Goal: Task Accomplishment & Management: Complete application form

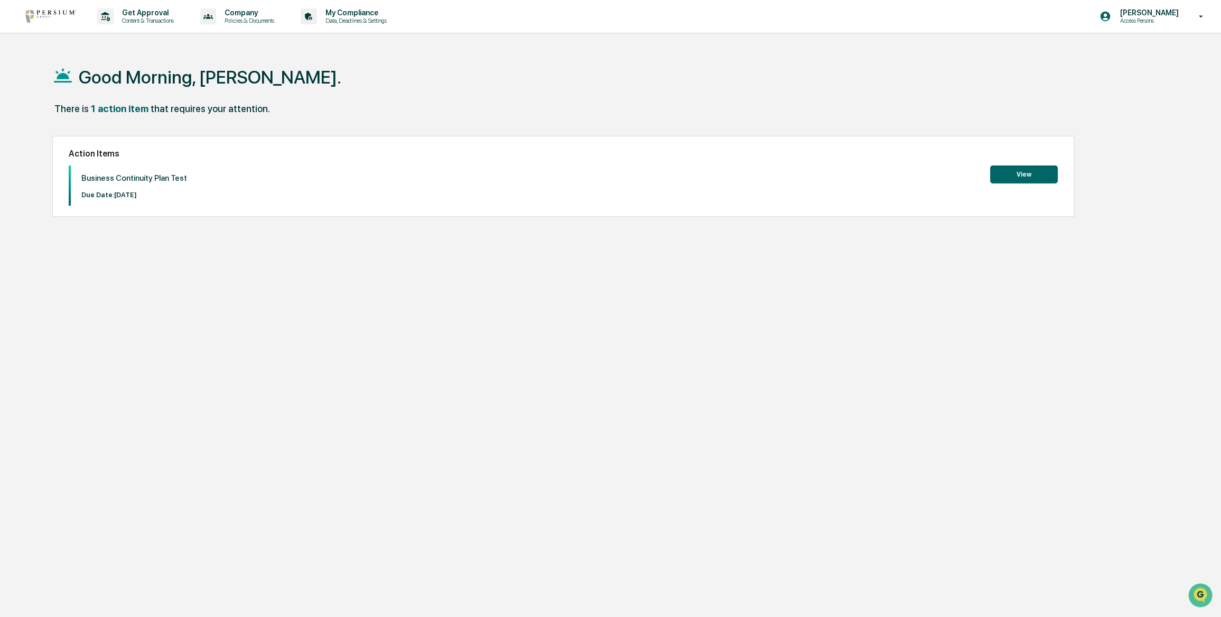
click at [1034, 179] on button "View" at bounding box center [1024, 174] width 68 height 18
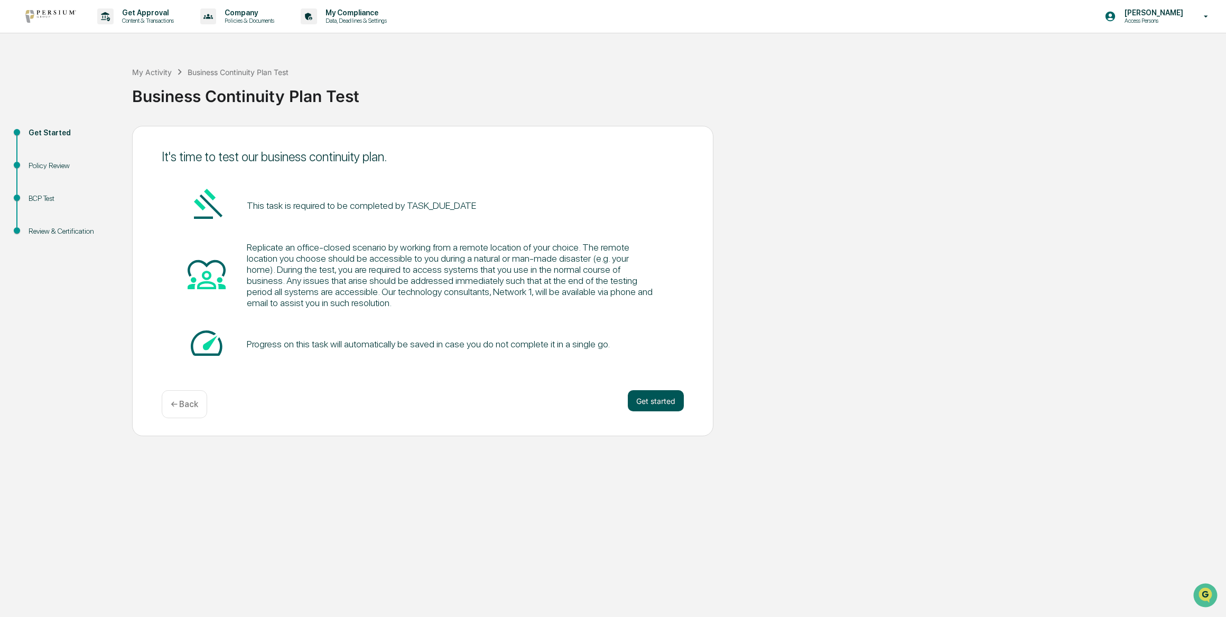
click at [649, 400] on button "Get started" at bounding box center [656, 400] width 56 height 21
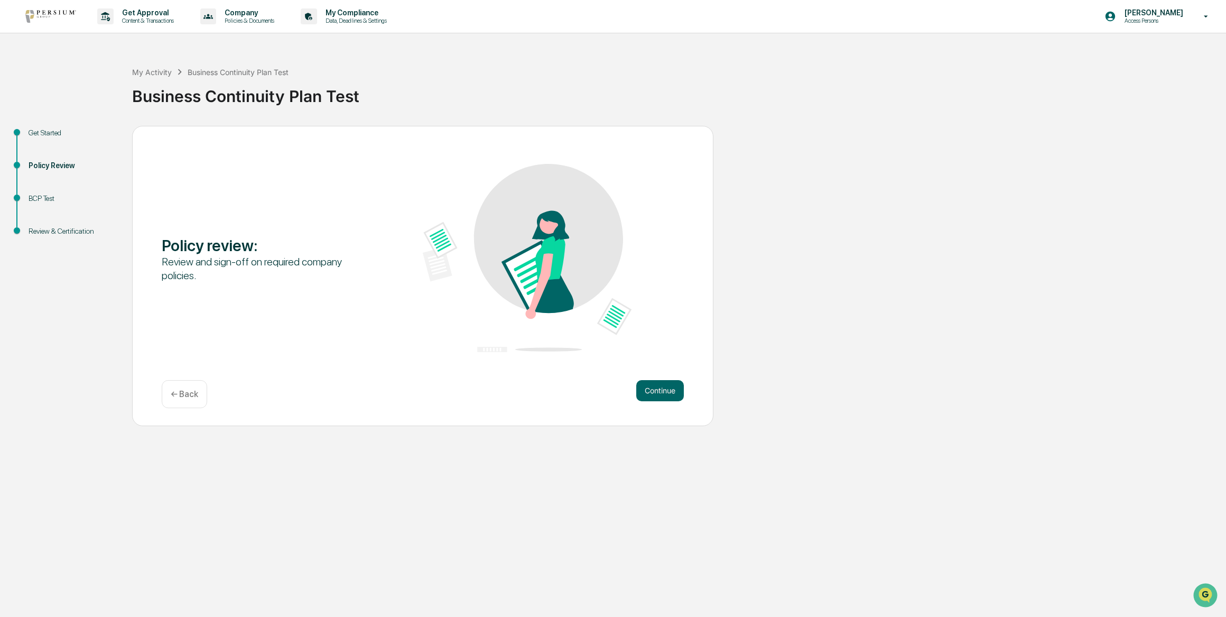
click at [649, 400] on button "Continue" at bounding box center [660, 390] width 48 height 21
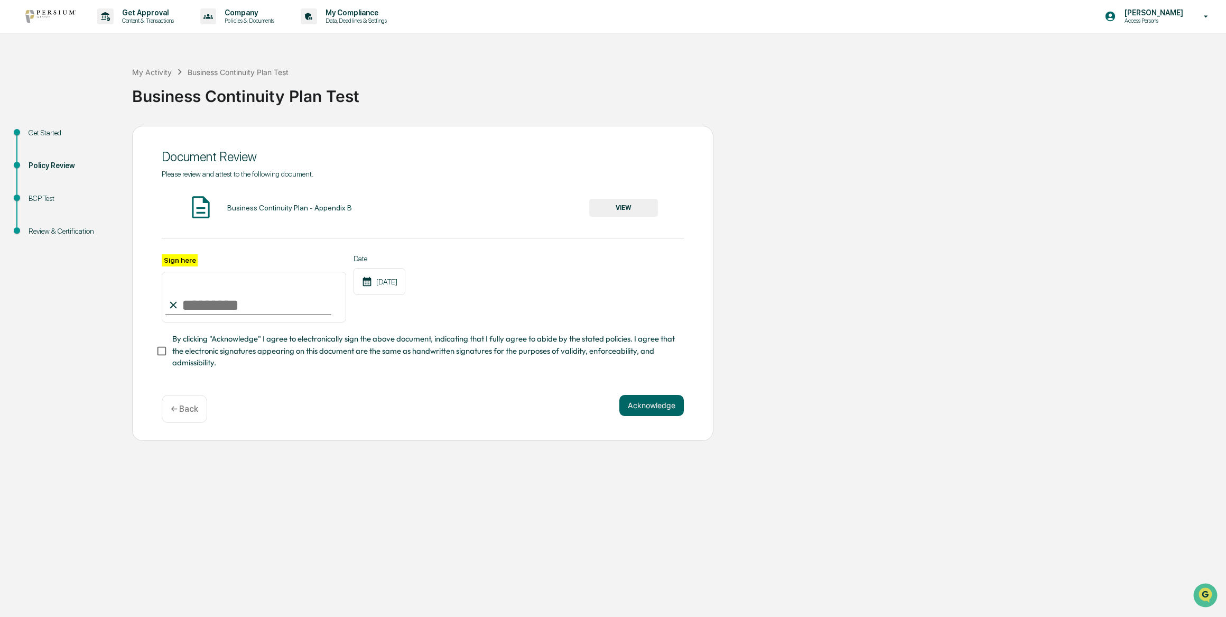
click at [182, 258] on label "Sign here" at bounding box center [180, 260] width 36 height 12
click at [182, 272] on input "Sign here" at bounding box center [254, 297] width 184 height 51
type input "**********"
click at [516, 301] on div "**********" at bounding box center [423, 288] width 522 height 69
click at [627, 405] on button "Acknowledge" at bounding box center [651, 405] width 64 height 21
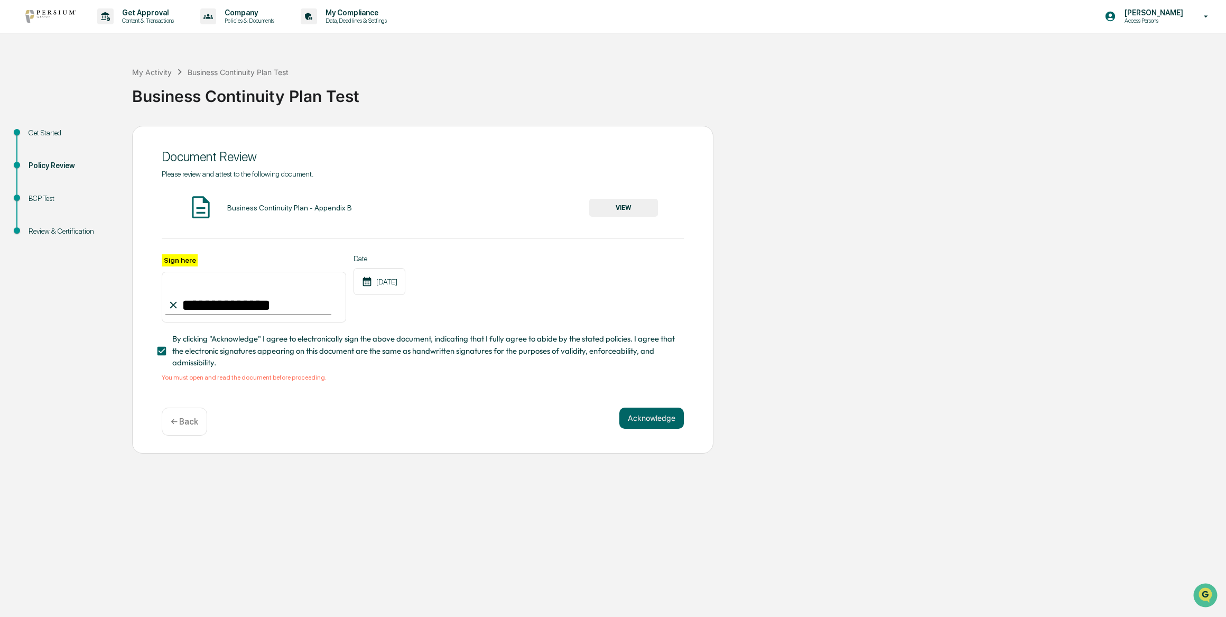
click at [628, 208] on button "VIEW" at bounding box center [623, 208] width 69 height 18
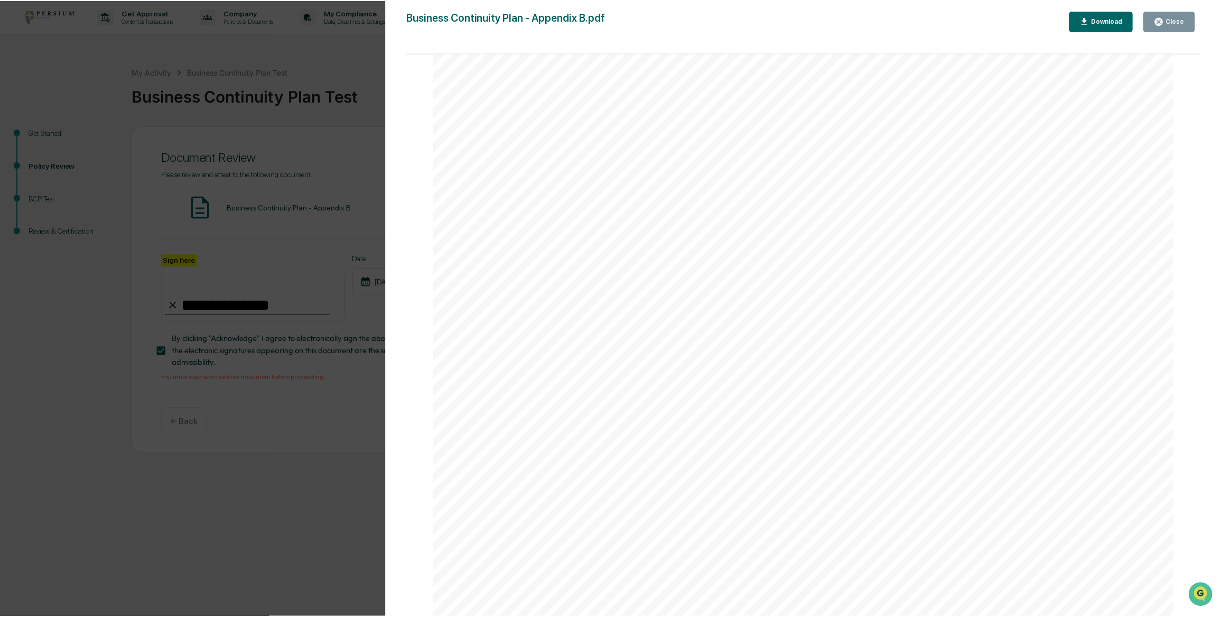
scroll to position [2304, 0]
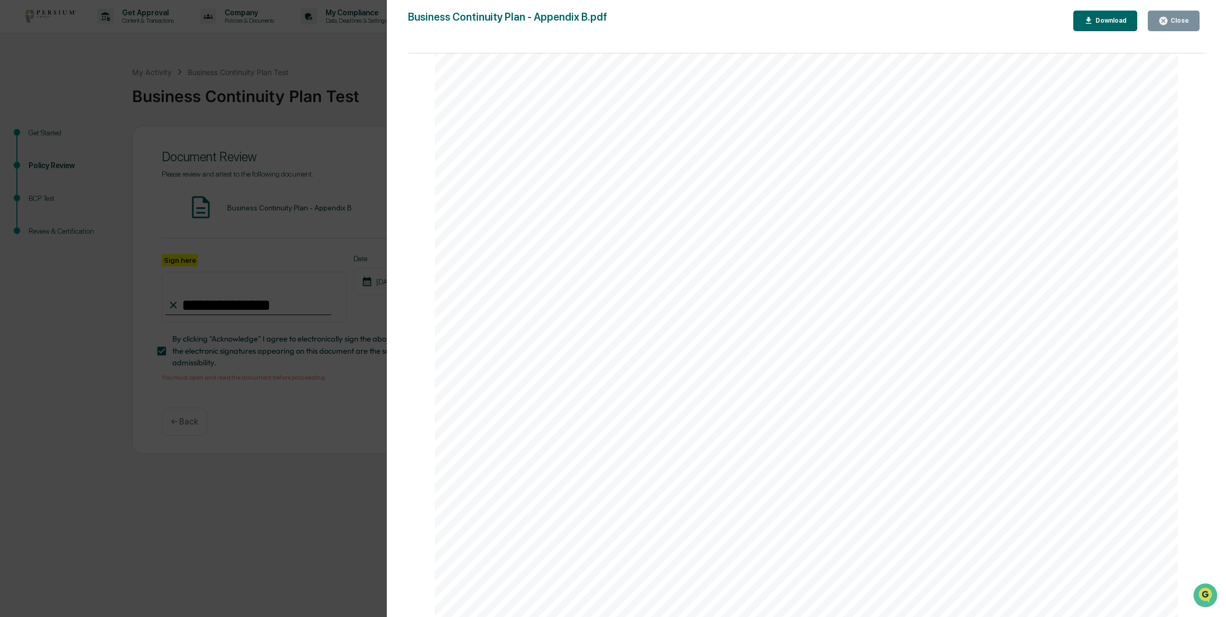
click at [1185, 12] on button "Close" at bounding box center [1174, 21] width 52 height 21
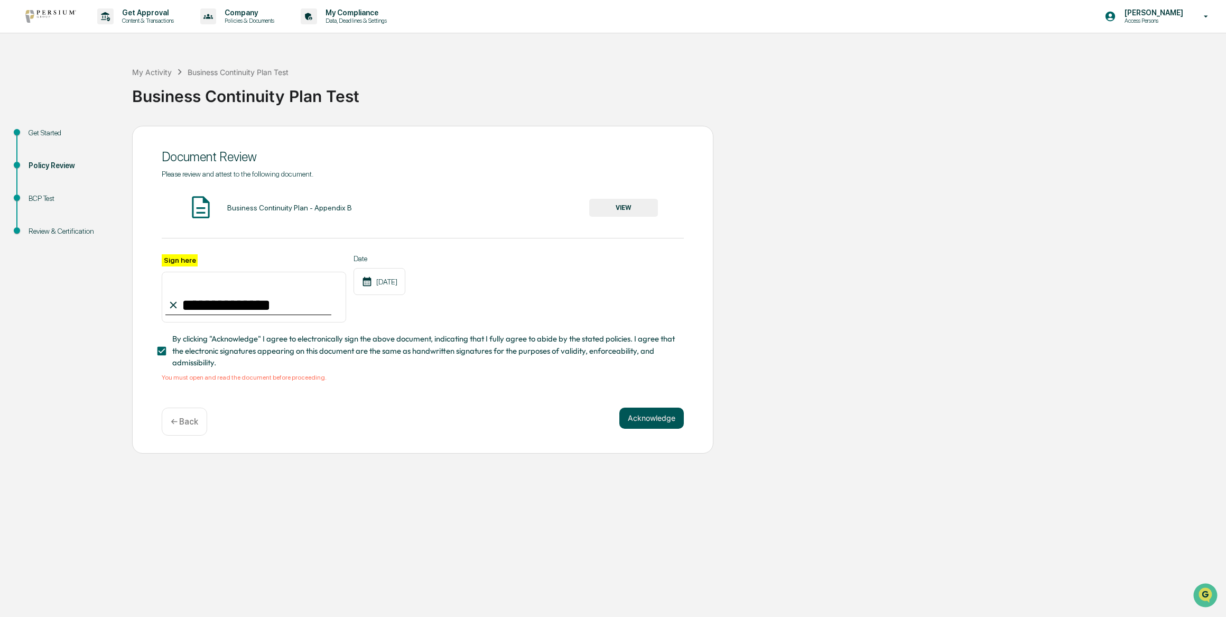
click at [655, 424] on button "Acknowledge" at bounding box center [651, 417] width 64 height 21
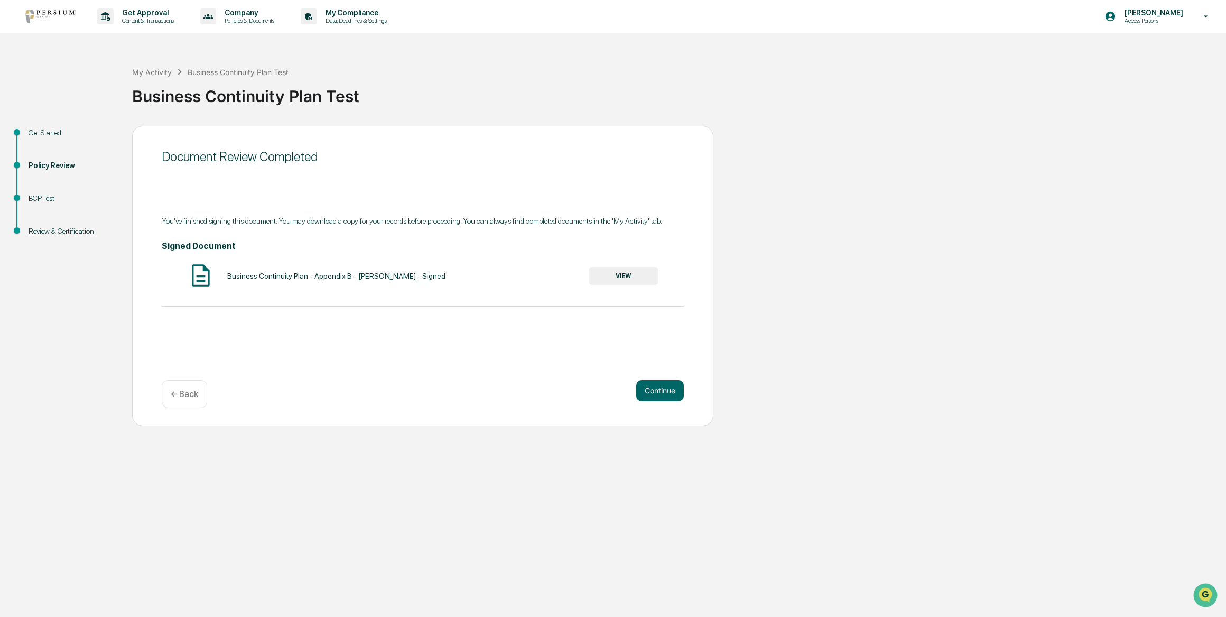
click at [626, 277] on button "VIEW" at bounding box center [623, 276] width 69 height 18
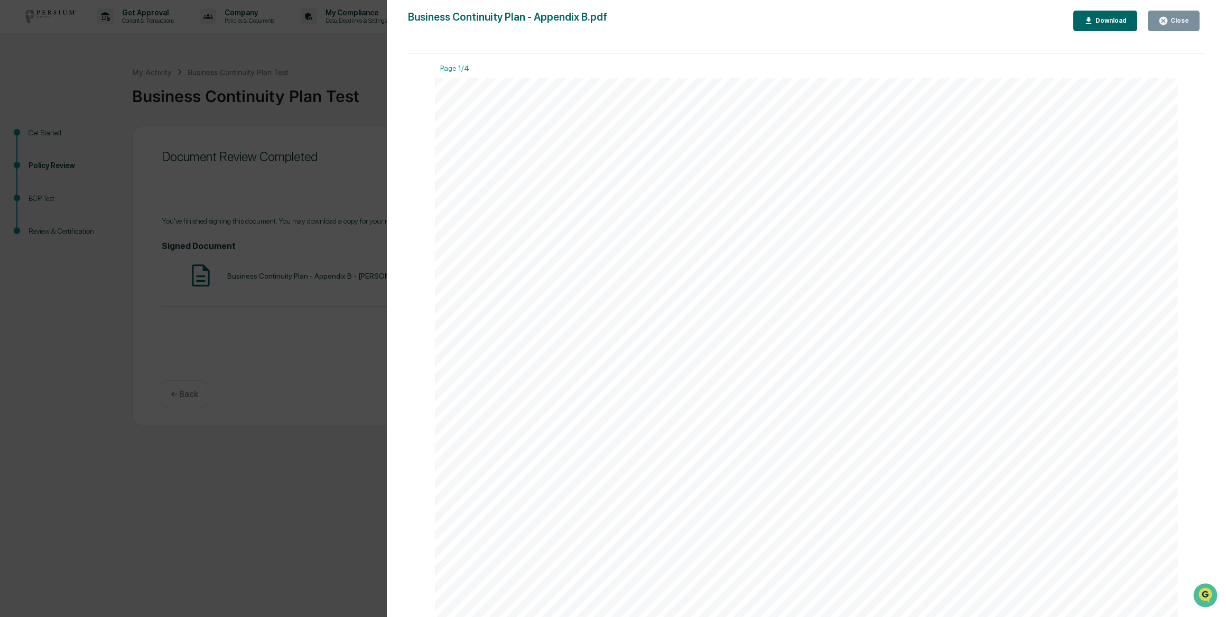
click at [1172, 17] on div "Close" at bounding box center [1178, 20] width 21 height 7
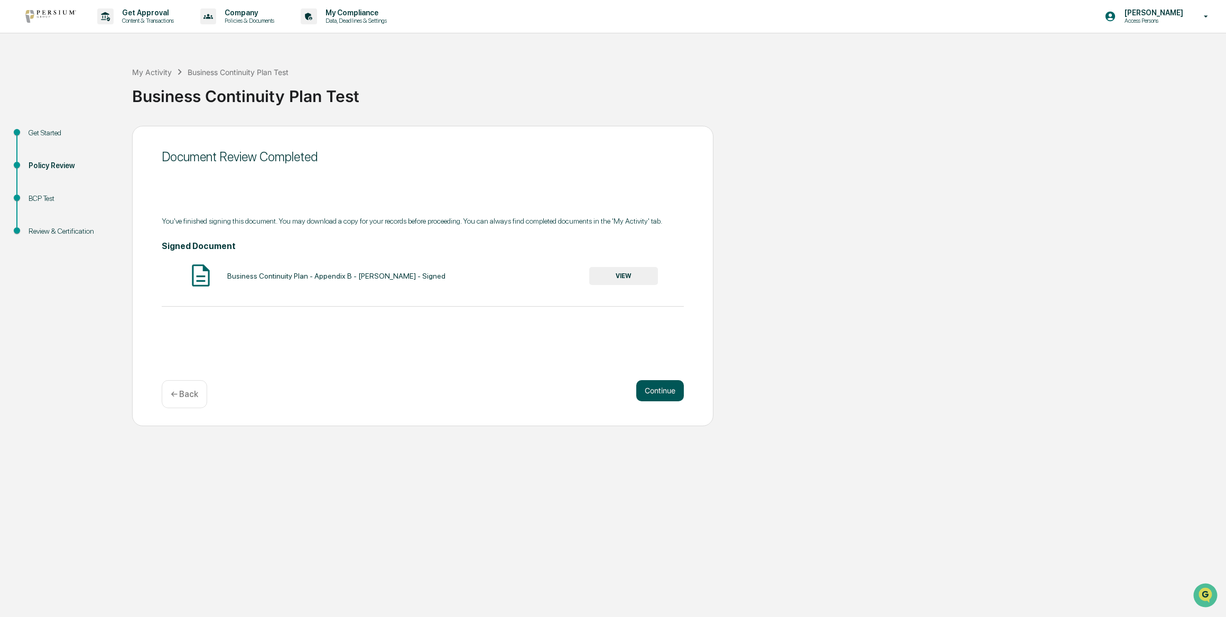
click at [662, 388] on button "Continue" at bounding box center [660, 390] width 48 height 21
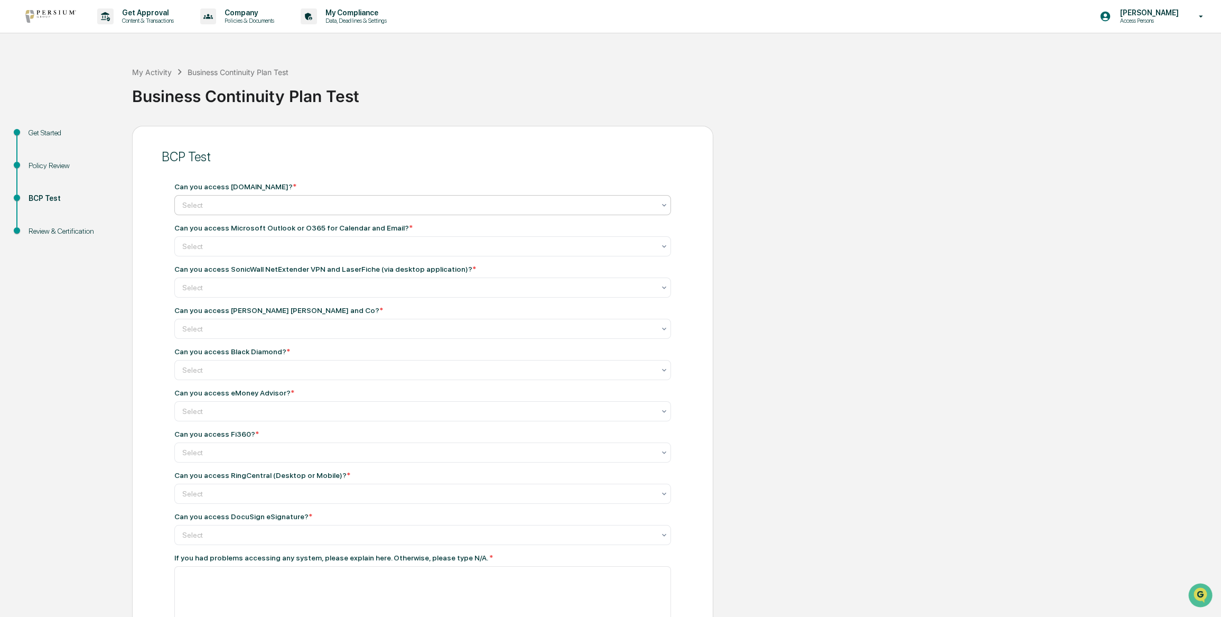
click at [262, 199] on div "Select" at bounding box center [418, 205] width 483 height 15
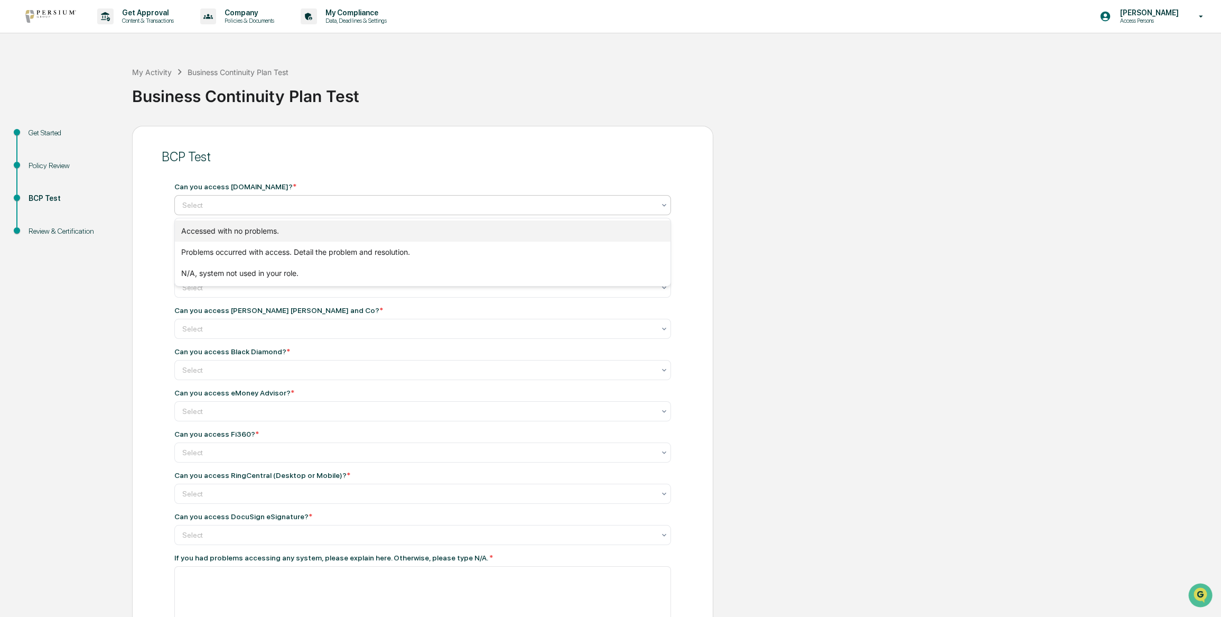
click at [230, 228] on div "Accessed with no problems." at bounding box center [423, 230] width 496 height 21
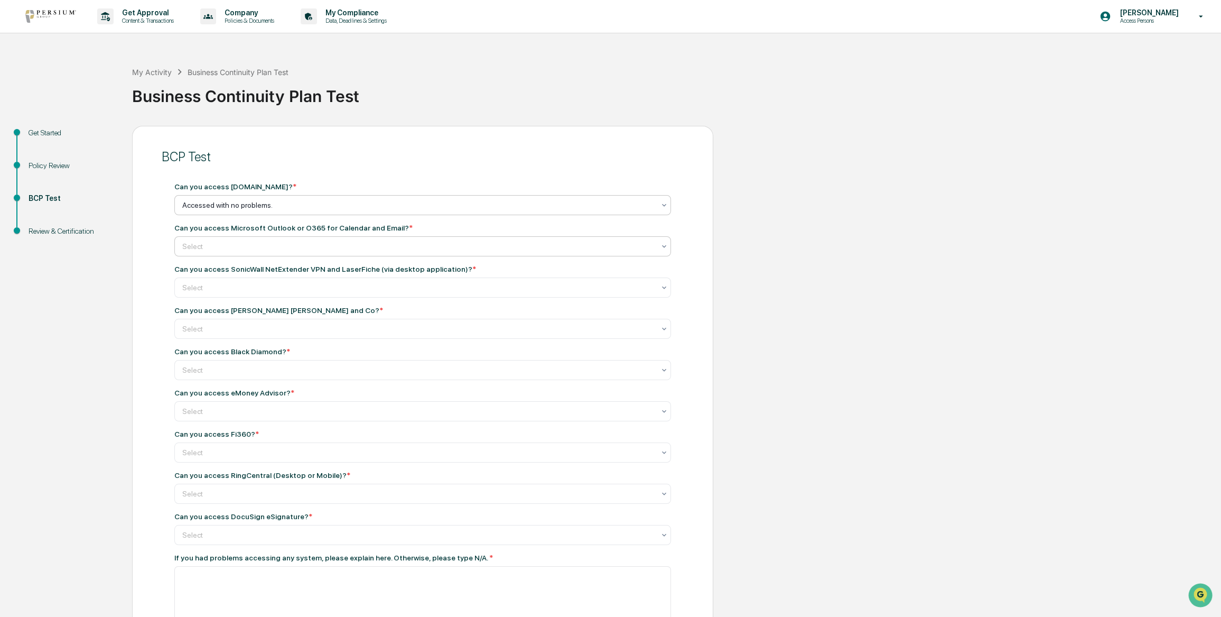
click at [237, 248] on div at bounding box center [418, 246] width 472 height 11
click at [231, 266] on div "Accessed with no problems." at bounding box center [423, 272] width 496 height 21
click at [237, 291] on div at bounding box center [418, 287] width 472 height 11
click at [219, 271] on div "Can you access SonicWall NetExtender VPN and LaserFiche (via desktop applicatio…" at bounding box center [325, 269] width 302 height 8
click at [232, 212] on div "Select" at bounding box center [418, 205] width 483 height 15
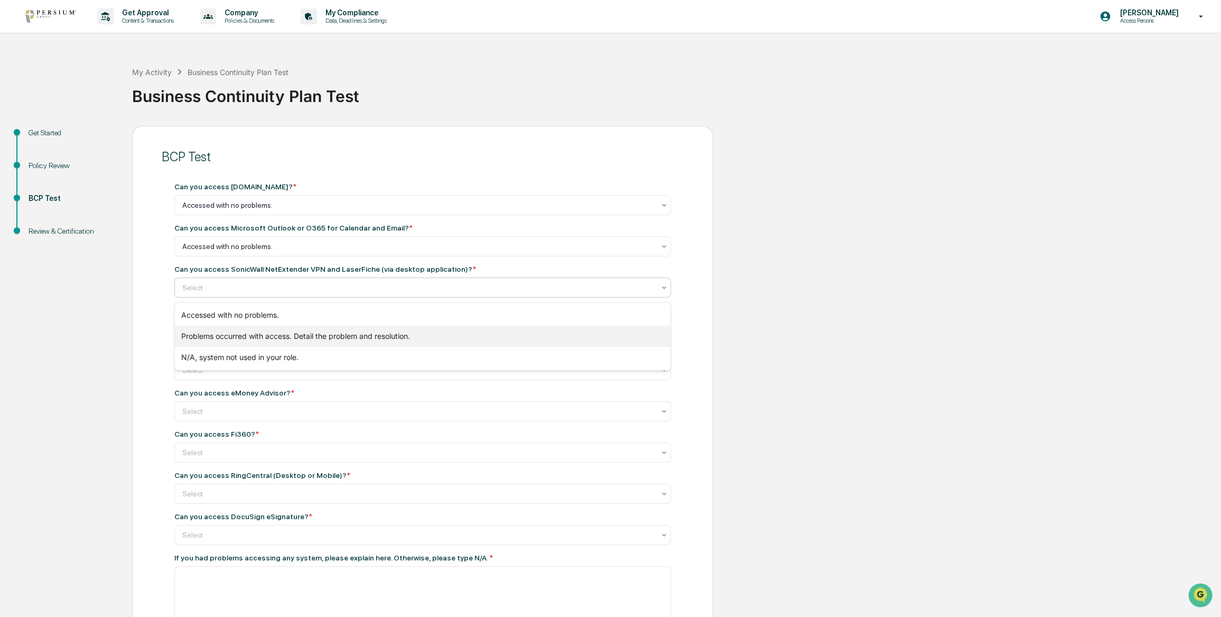
click at [219, 338] on div "Problems occurred with access. Detail the problem and resolution." at bounding box center [423, 335] width 496 height 21
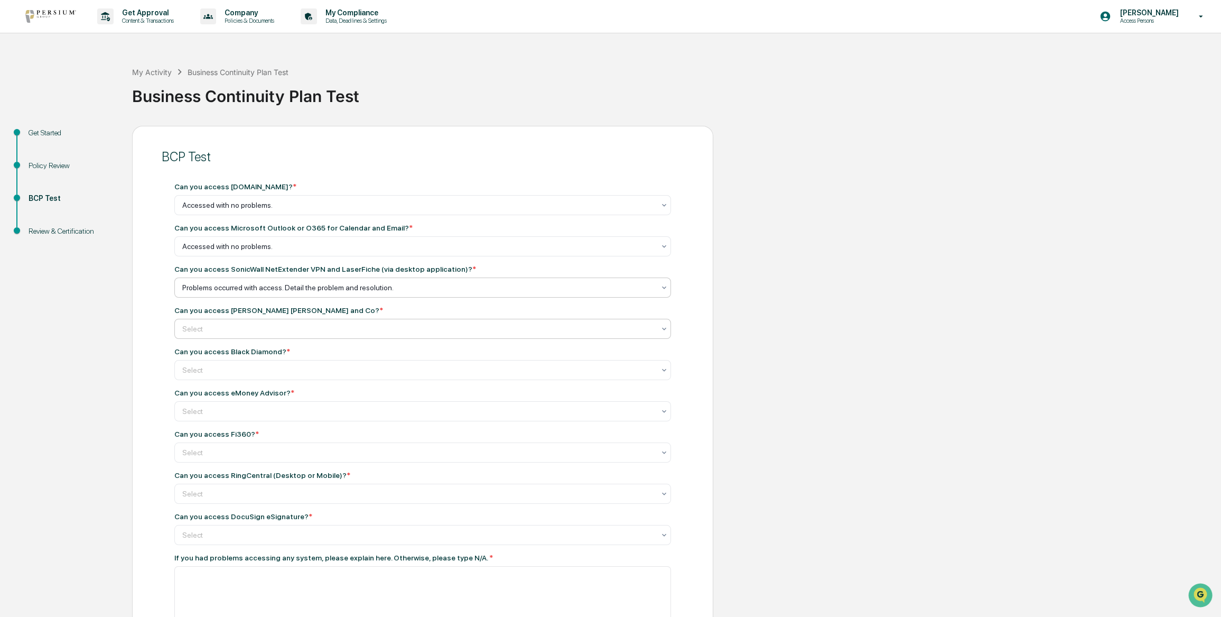
click at [221, 210] on div at bounding box center [418, 205] width 472 height 11
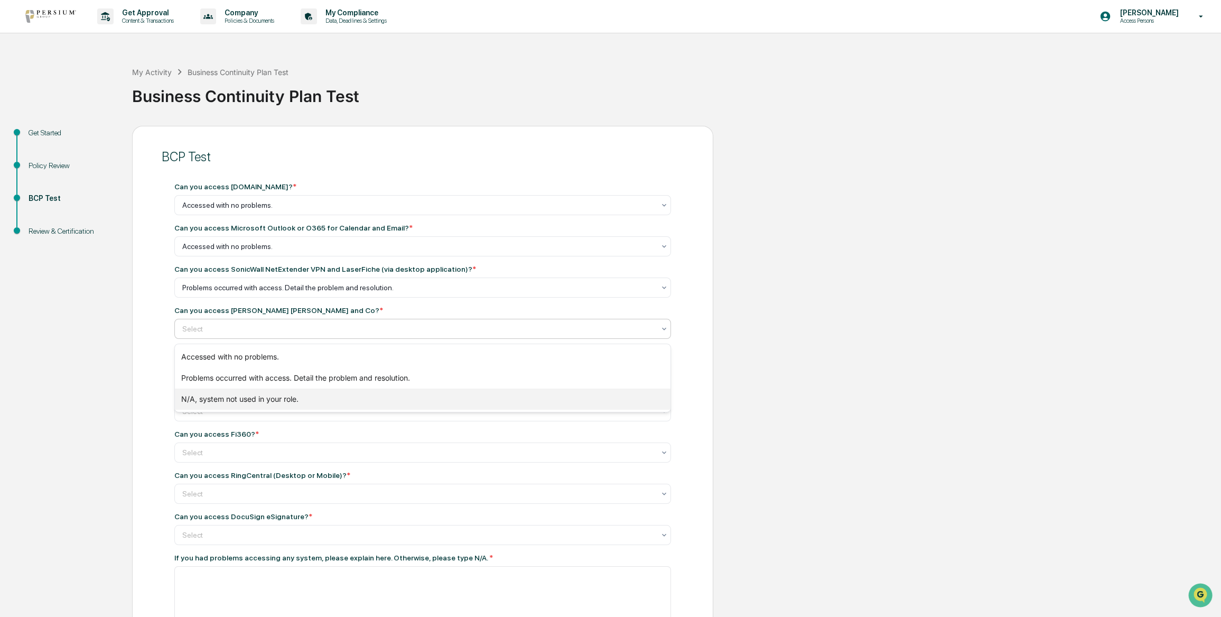
click at [214, 398] on div "N/A, system not used in your role." at bounding box center [423, 398] width 496 height 21
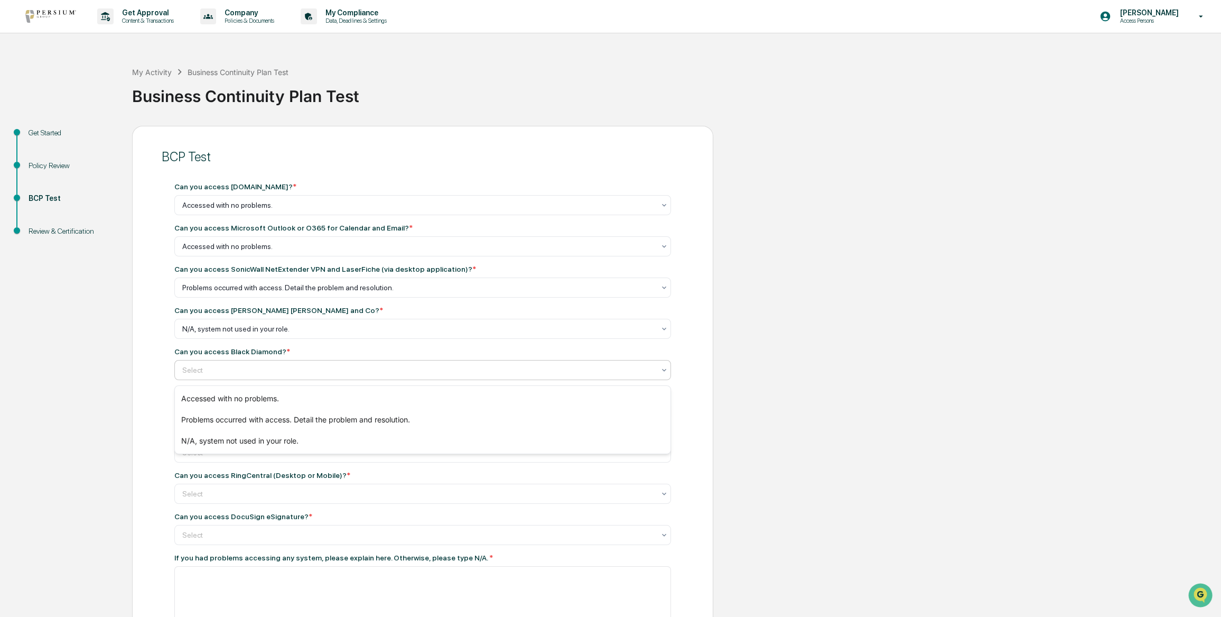
click at [213, 362] on div "Select" at bounding box center [422, 370] width 497 height 20
click at [217, 398] on div "Accessed with no problems." at bounding box center [423, 398] width 496 height 21
click at [209, 210] on div at bounding box center [418, 205] width 472 height 11
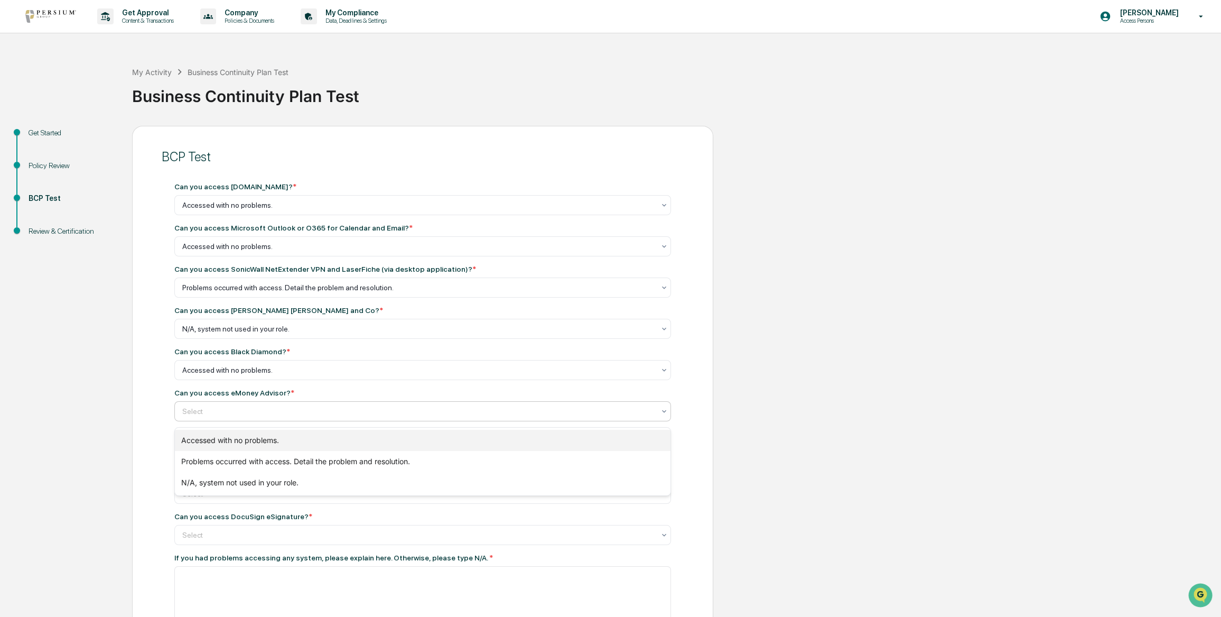
click at [211, 442] on div "Accessed with no problems." at bounding box center [423, 440] width 496 height 21
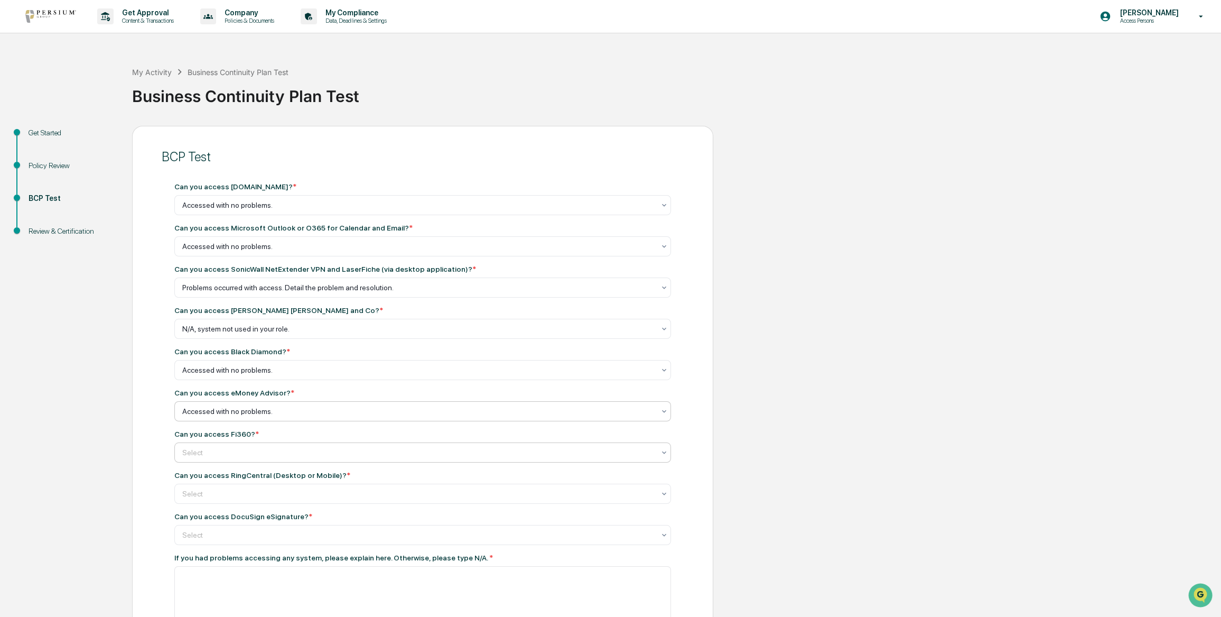
click at [211, 210] on div at bounding box center [418, 205] width 472 height 11
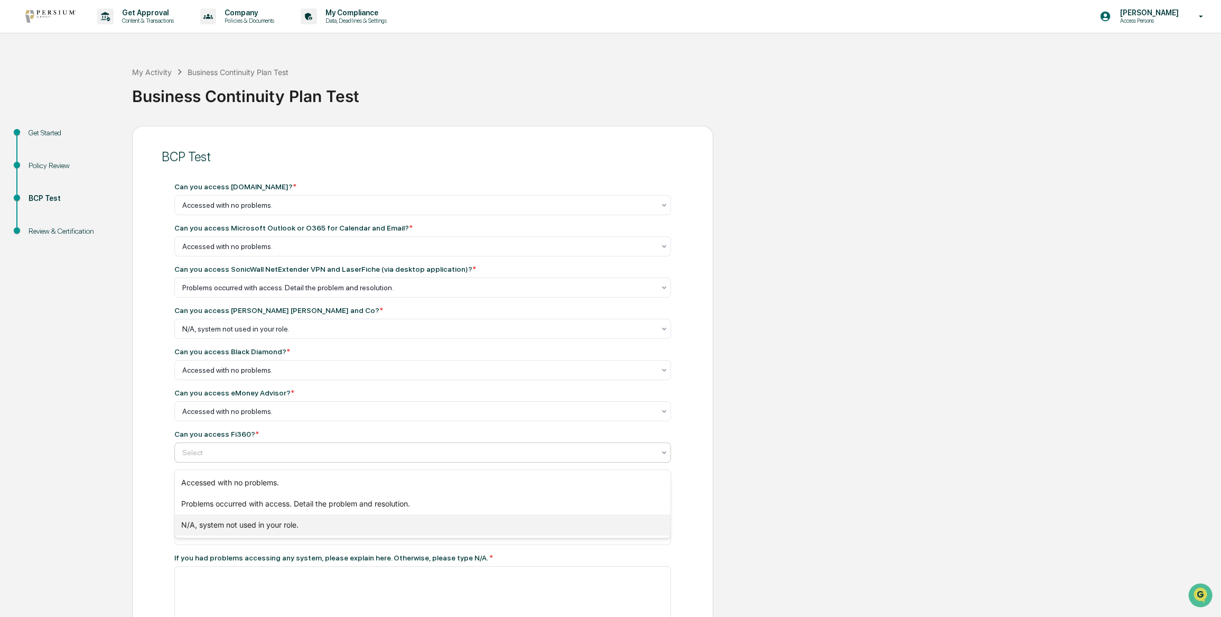
click at [219, 532] on div "N/A, system not used in your role." at bounding box center [423, 524] width 496 height 21
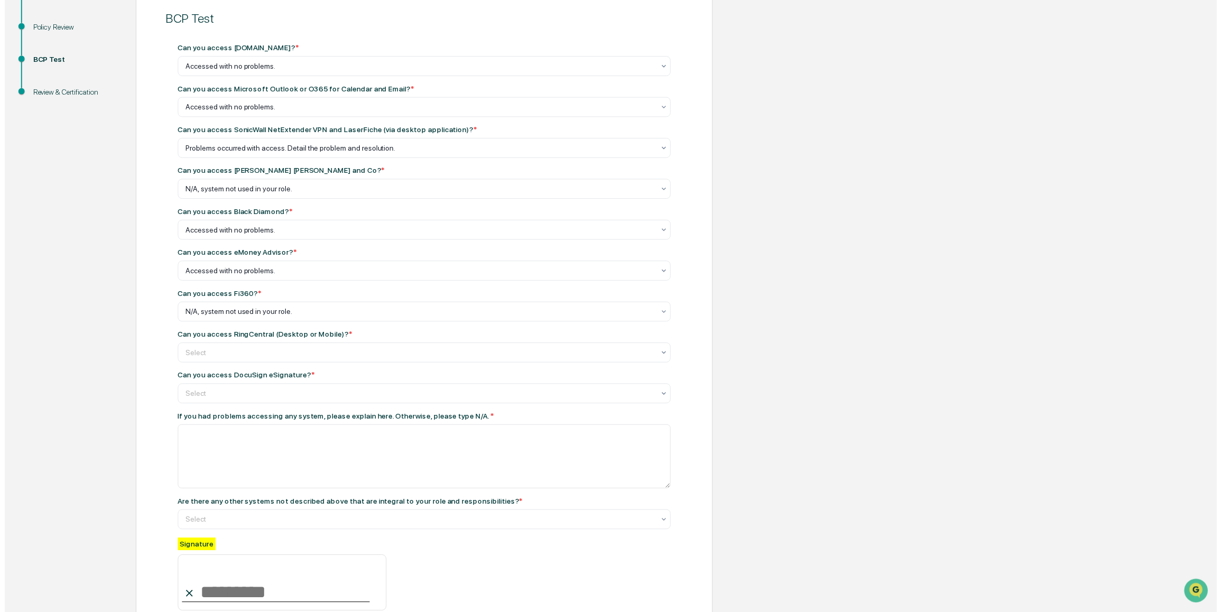
scroll to position [217, 0]
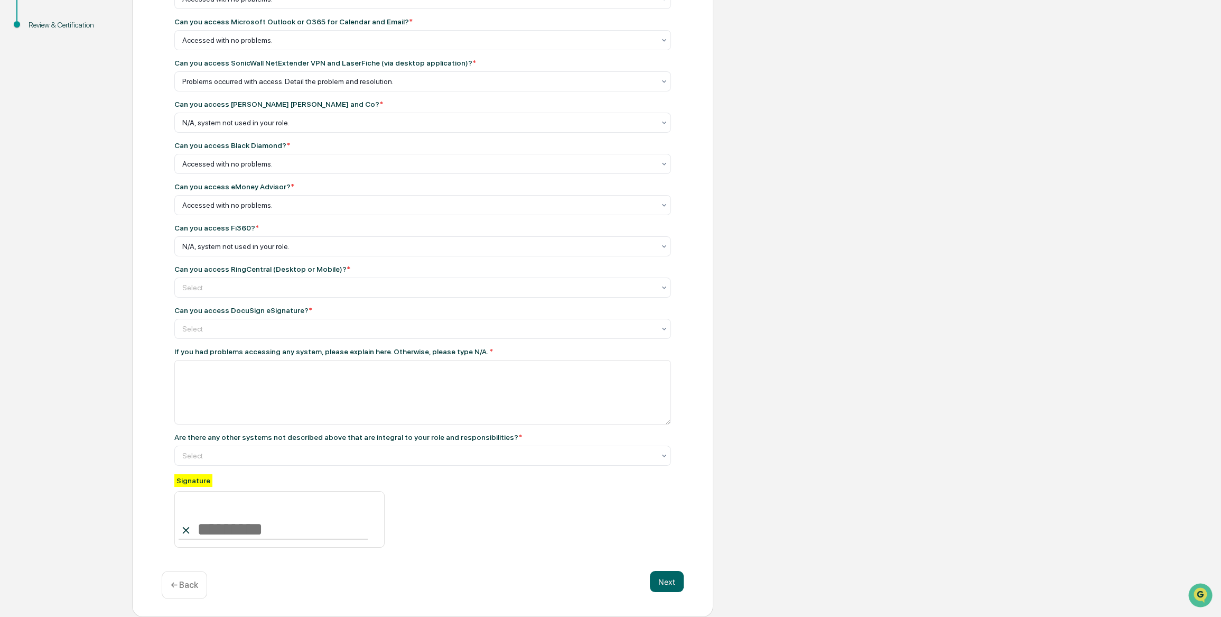
drag, startPoint x: 149, startPoint y: 367, endPoint x: 146, endPoint y: 442, distance: 75.1
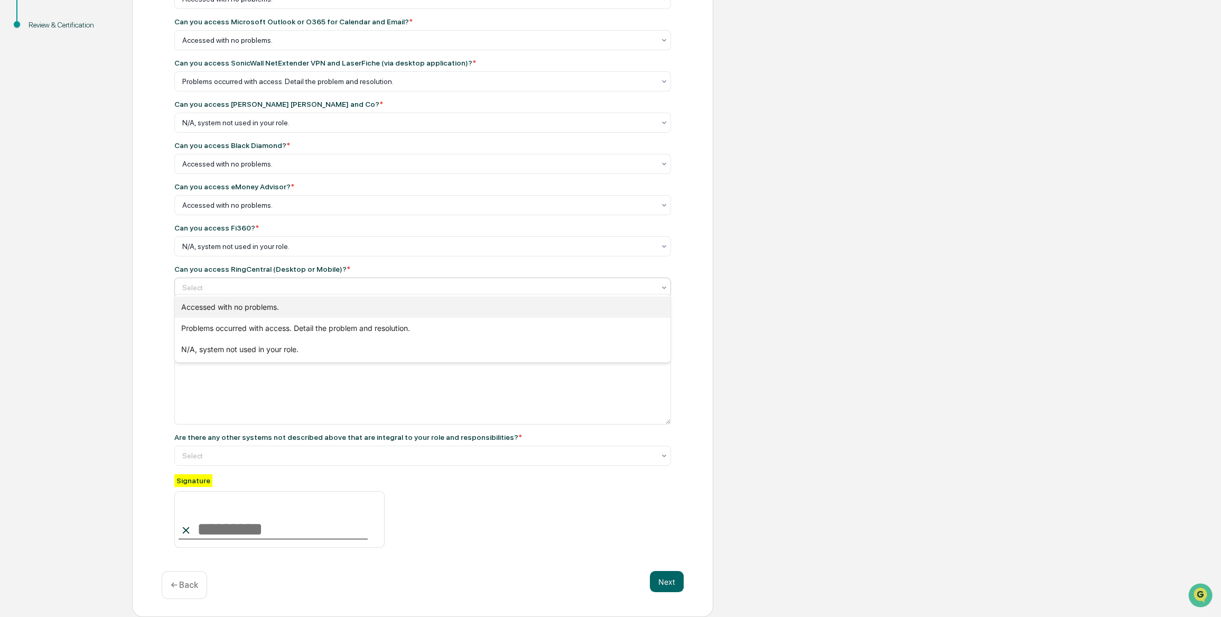
click at [231, 314] on div "Accessed with no problems." at bounding box center [423, 306] width 496 height 21
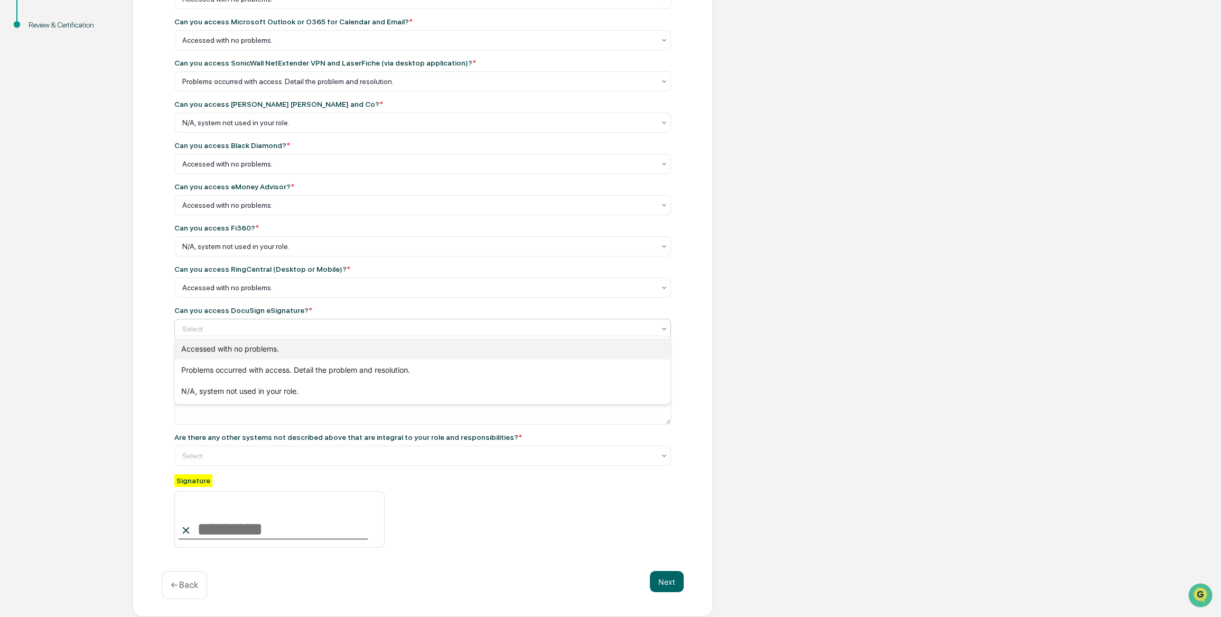
click at [226, 349] on div "Accessed with no problems." at bounding box center [423, 348] width 496 height 21
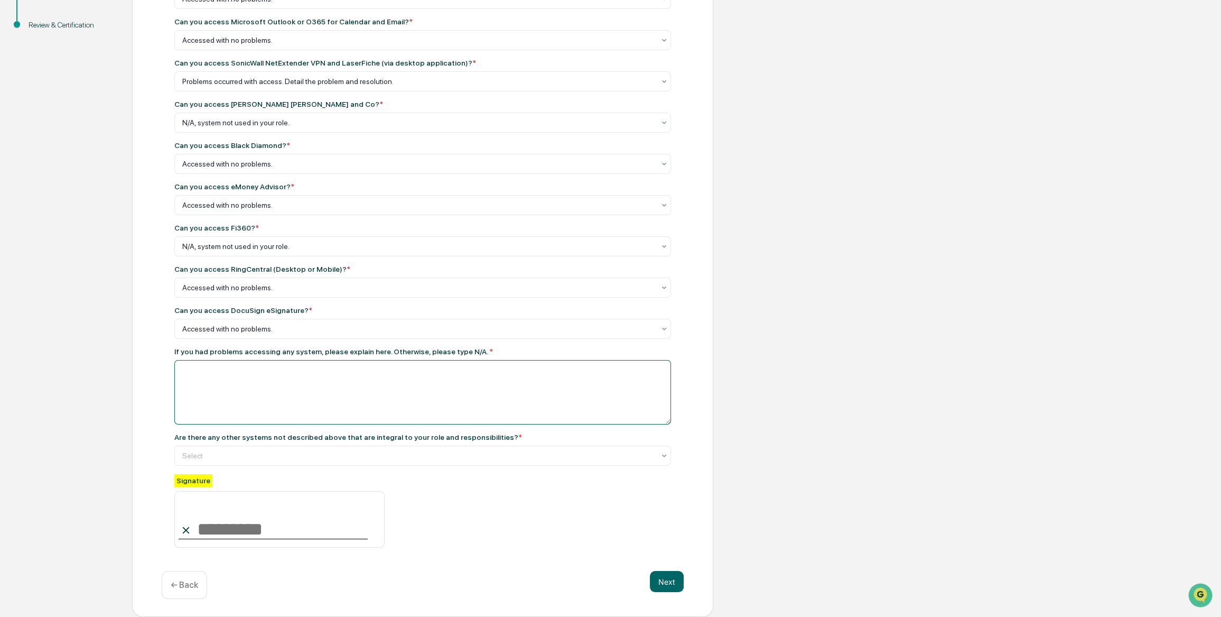
click at [226, 362] on textarea at bounding box center [422, 392] width 497 height 64
type textarea "*"
click at [370, 362] on textarea "**********" at bounding box center [422, 392] width 497 height 64
type textarea "**********"
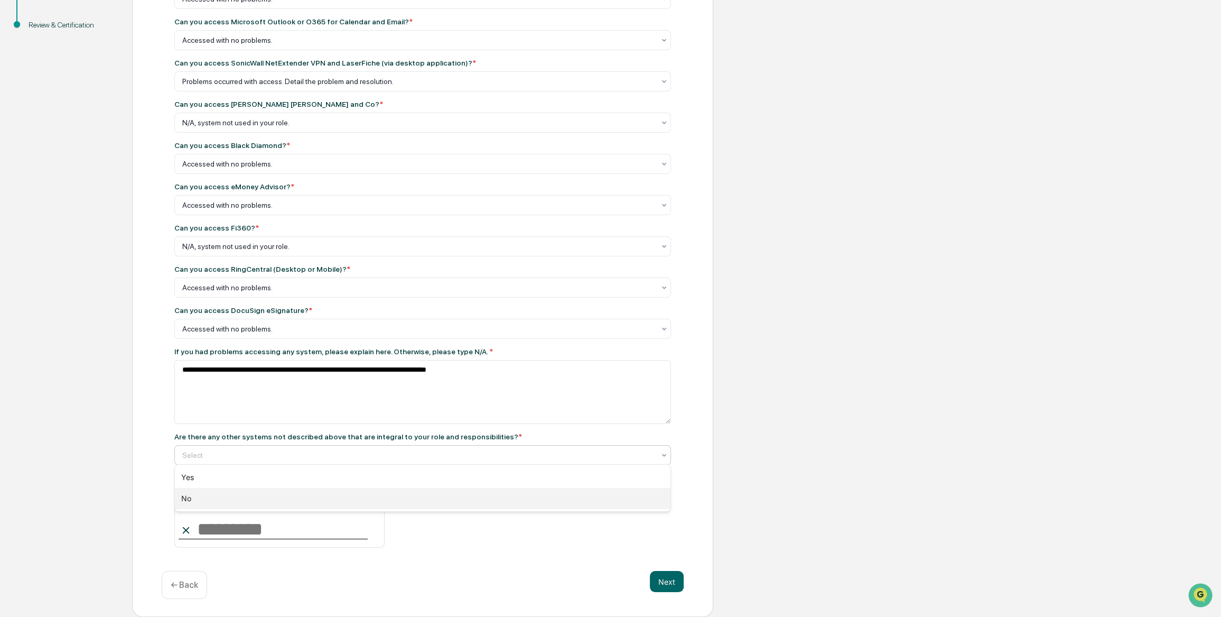
click at [210, 495] on div "No" at bounding box center [423, 498] width 496 height 21
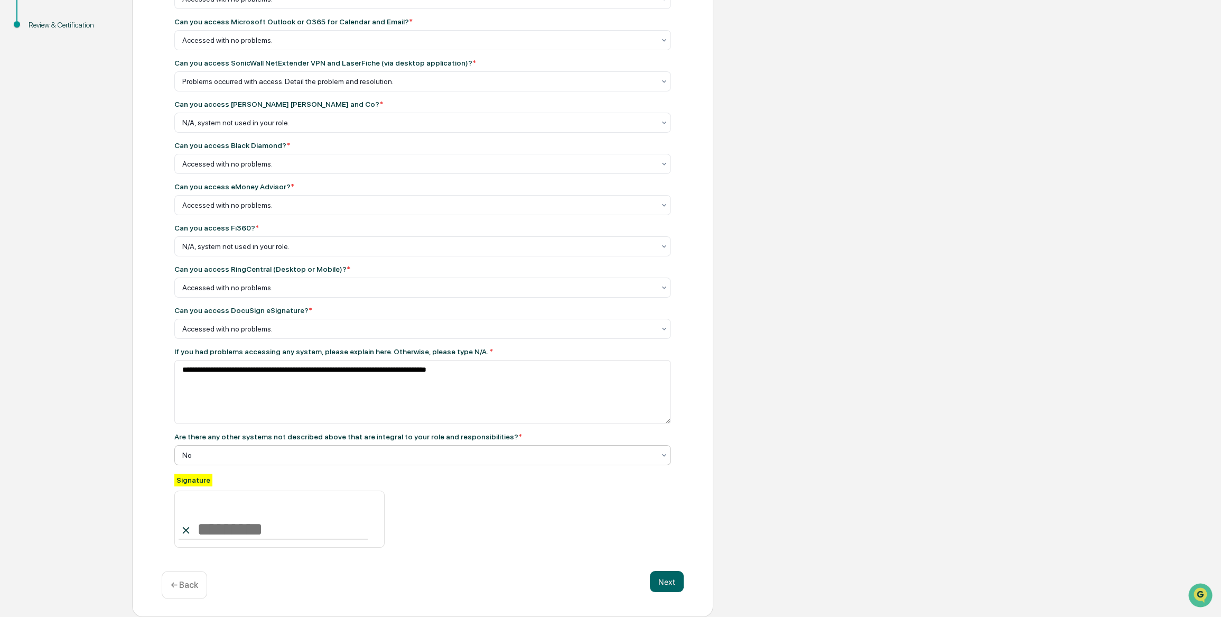
click at [248, 529] on input at bounding box center [279, 518] width 210 height 57
type input "**********"
click at [679, 581] on button "Next" at bounding box center [667, 581] width 34 height 21
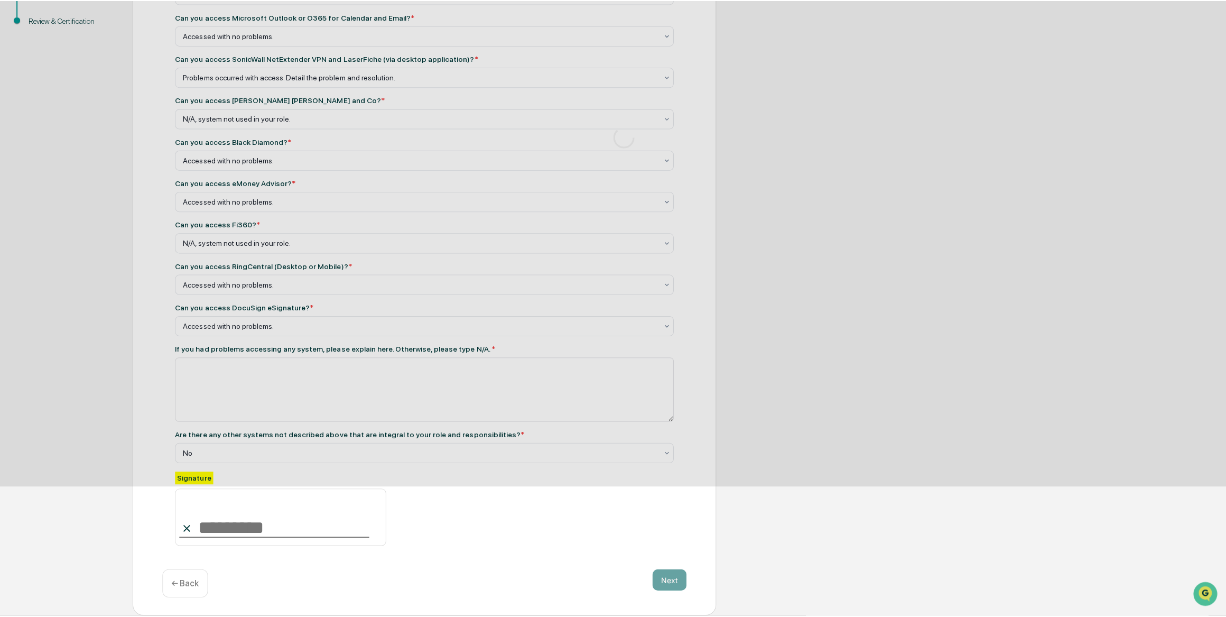
scroll to position [0, 0]
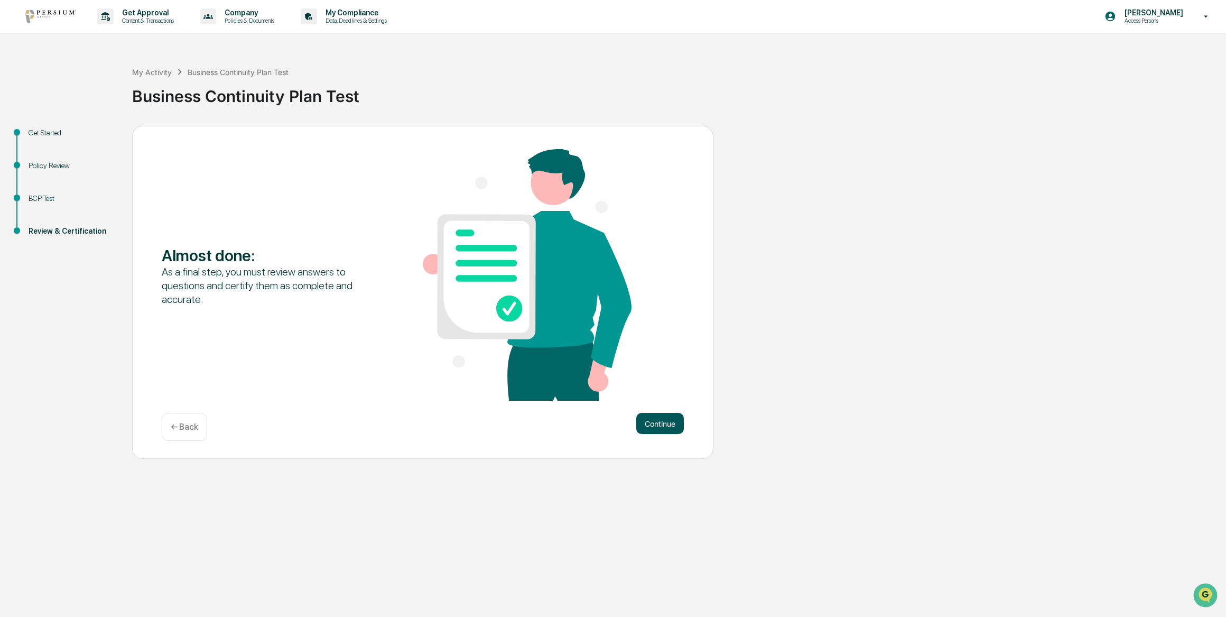
click at [667, 433] on button "Continue" at bounding box center [660, 423] width 48 height 21
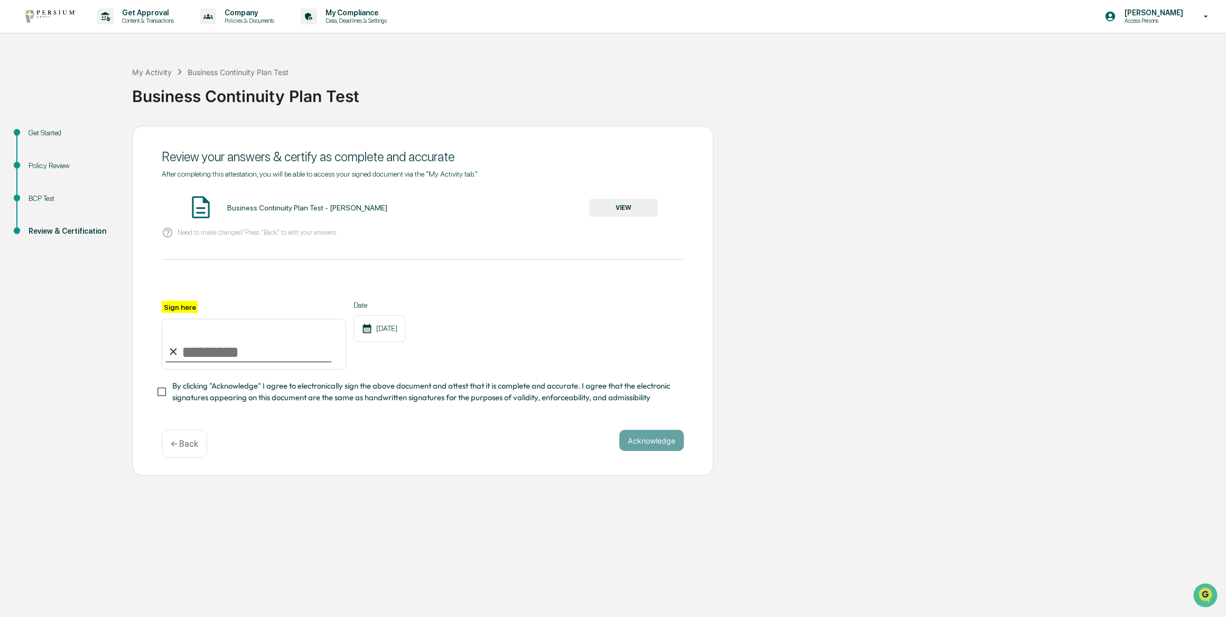
click at [633, 211] on button "VIEW" at bounding box center [623, 208] width 69 height 18
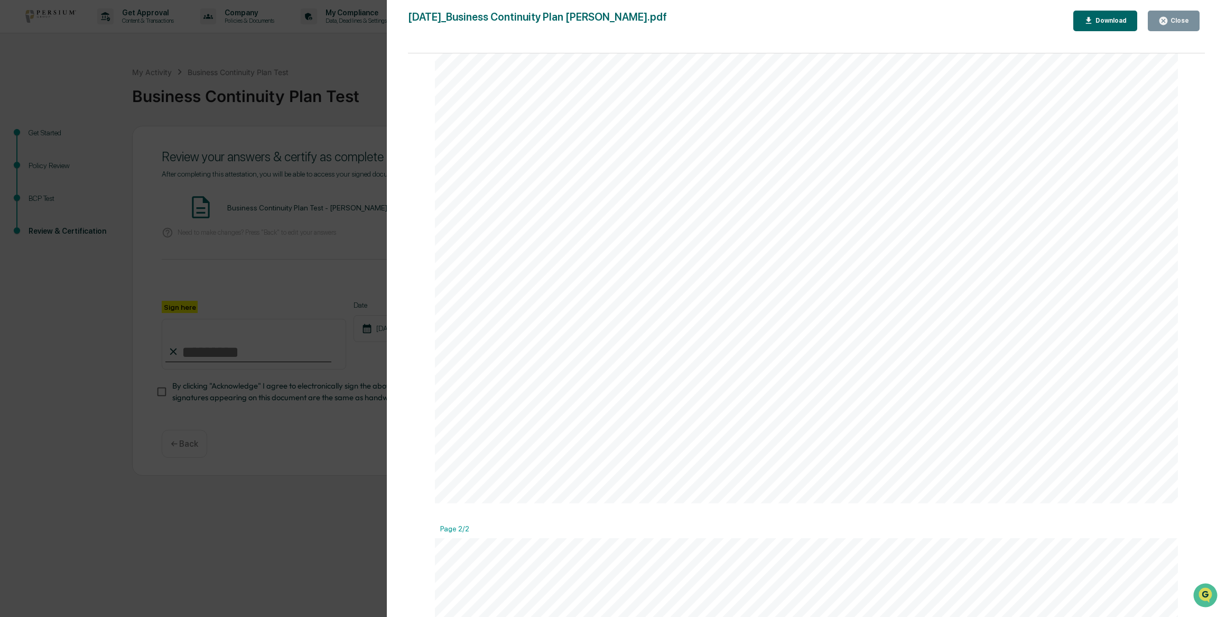
drag, startPoint x: 754, startPoint y: 196, endPoint x: 782, endPoint y: 357, distance: 163.6
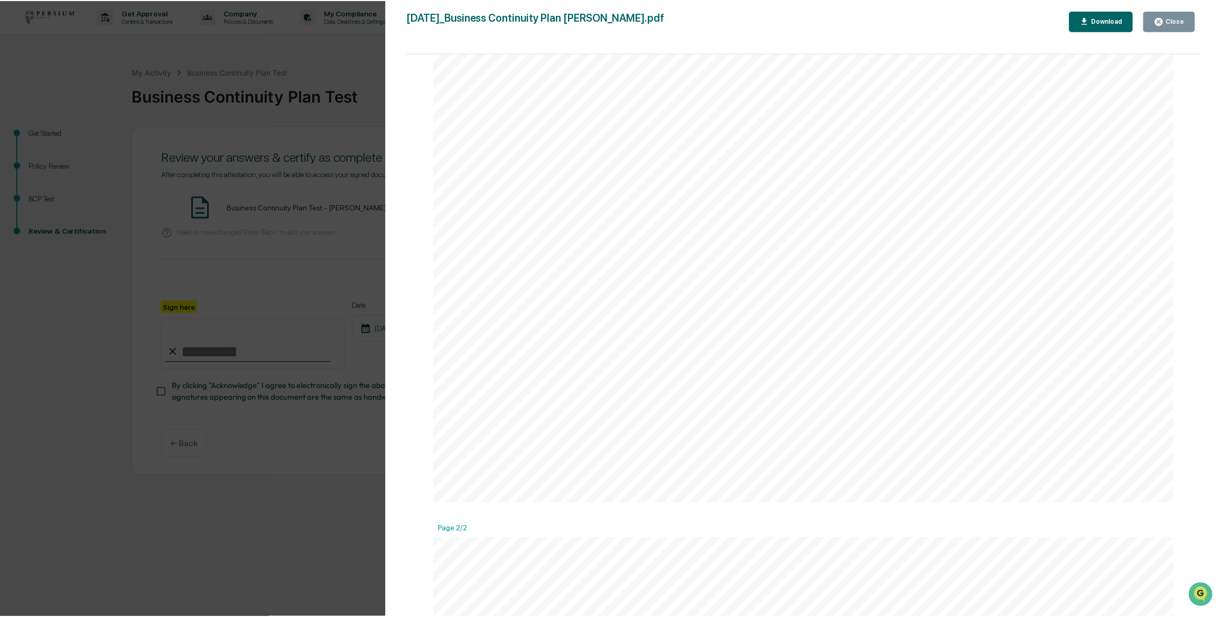
scroll to position [1178, 0]
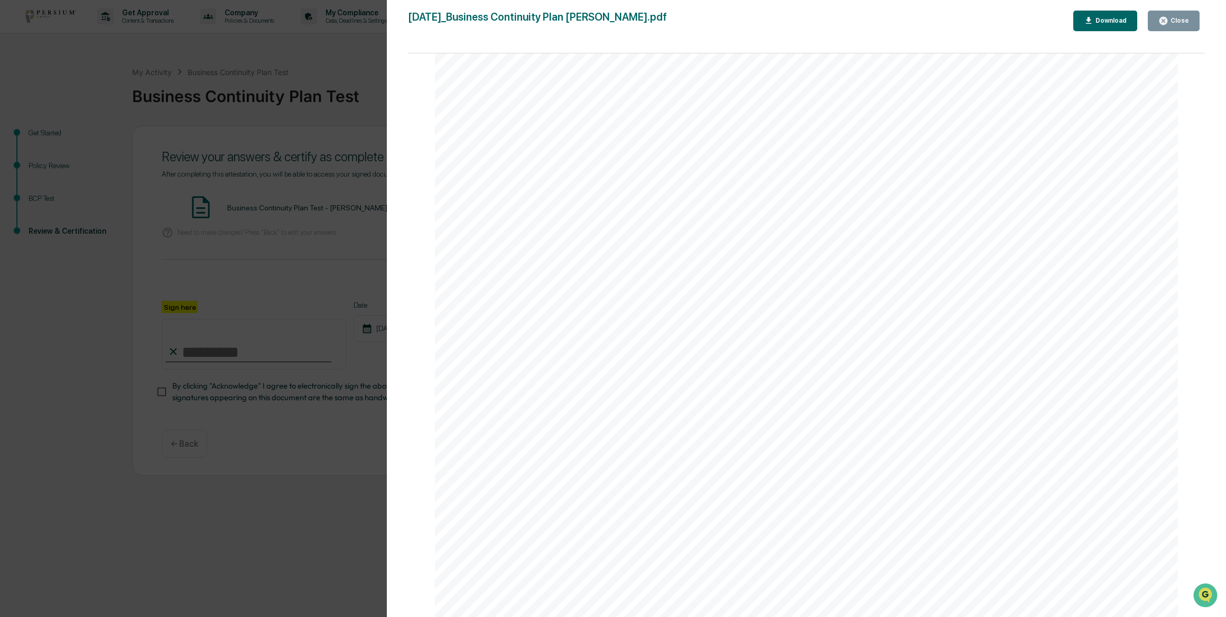
click at [1168, 20] on icon "button" at bounding box center [1163, 21] width 10 height 10
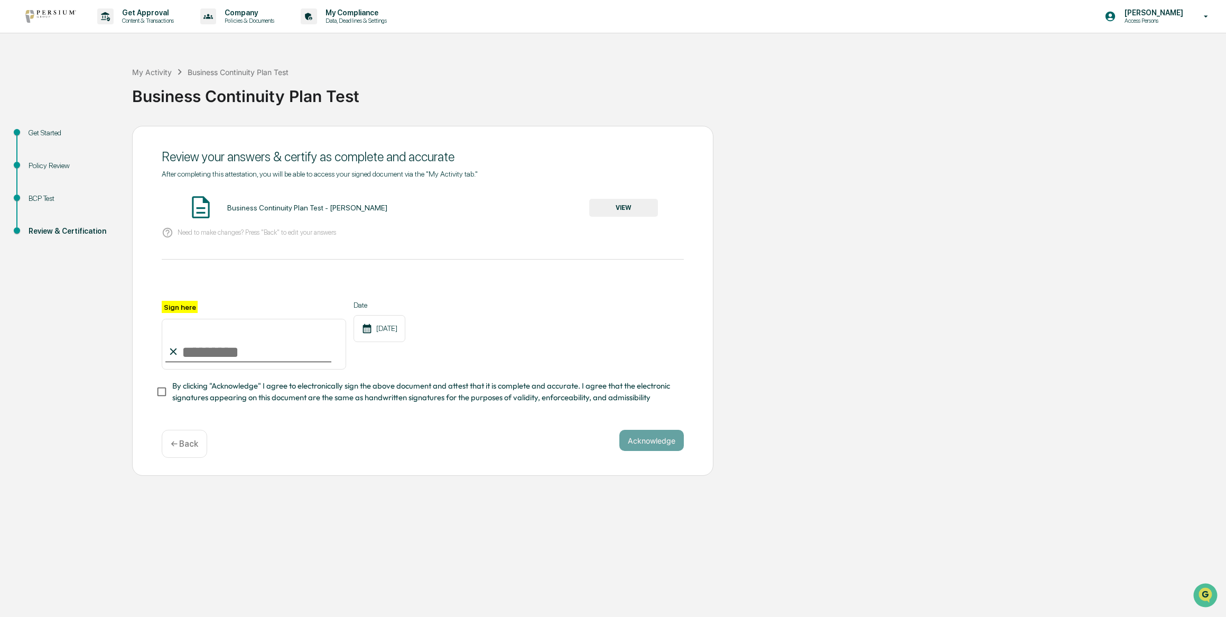
click at [282, 358] on input "Sign here" at bounding box center [254, 344] width 184 height 51
type input "**********"
click at [647, 445] on button "Acknowledge" at bounding box center [651, 440] width 64 height 21
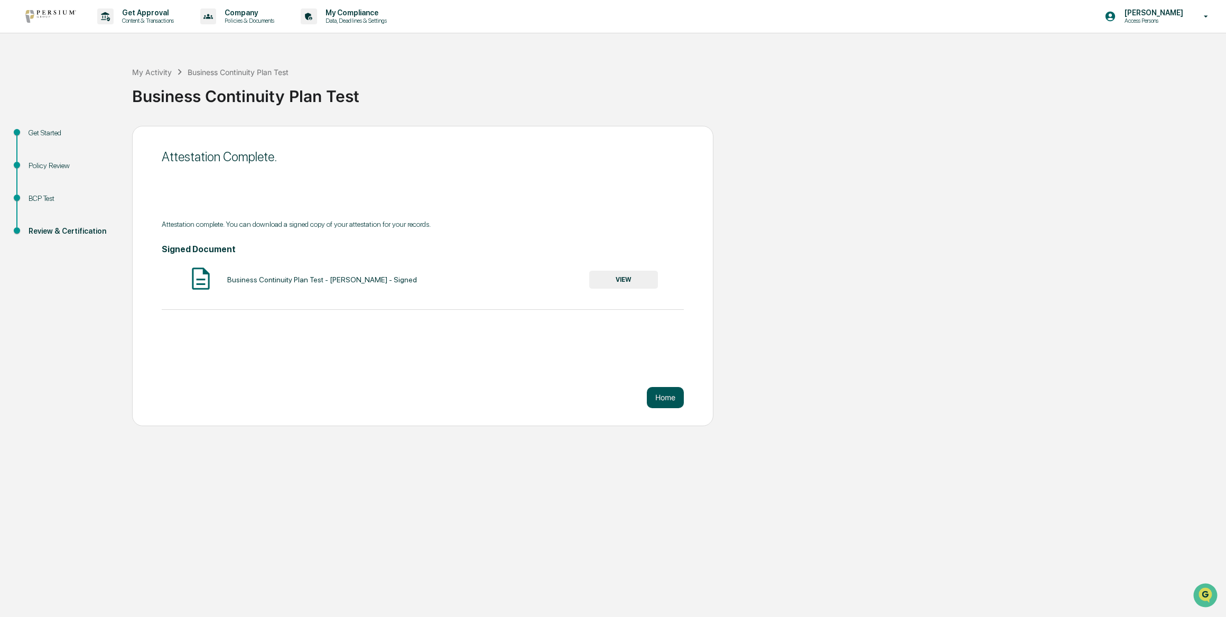
click at [651, 394] on button "Home" at bounding box center [665, 397] width 37 height 21
